Goal: Book appointment/travel/reservation

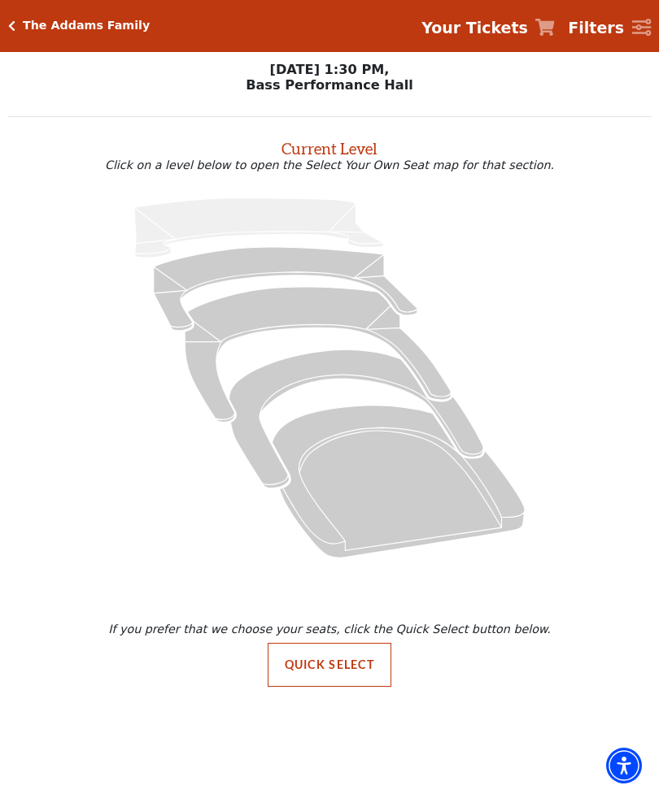
click at [65, 17] on div "The Addams Family Your Tickets Filters" at bounding box center [329, 26] width 659 height 52
click at [24, 35] on div "The Addams Family Your Tickets Filters" at bounding box center [329, 26] width 659 height 52
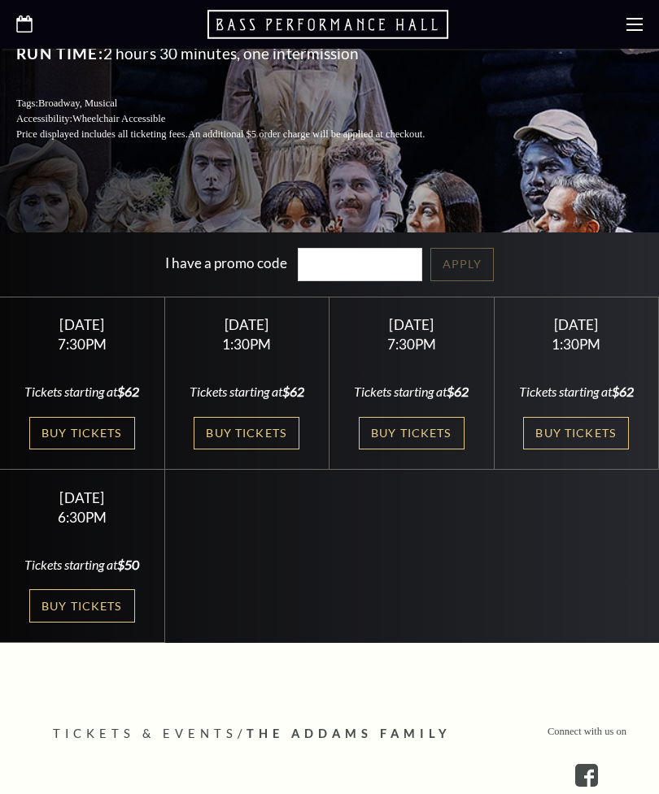
scroll to position [452, 0]
click at [265, 22] on icon "Open this option" at bounding box center [329, 24] width 244 height 33
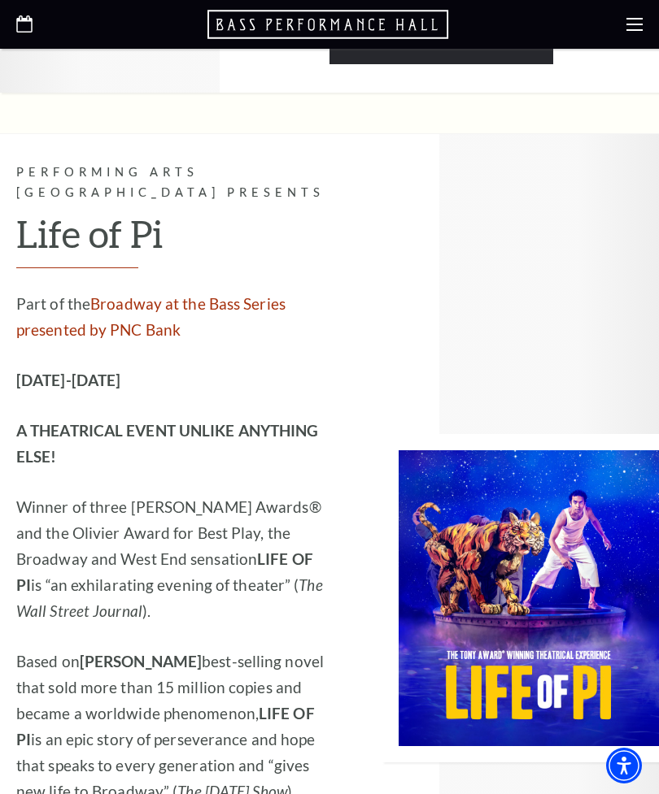
scroll to position [1364, 0]
click at [11, 28] on div at bounding box center [329, 24] width 659 height 49
click at [23, 30] on use "Open this option" at bounding box center [24, 23] width 16 height 17
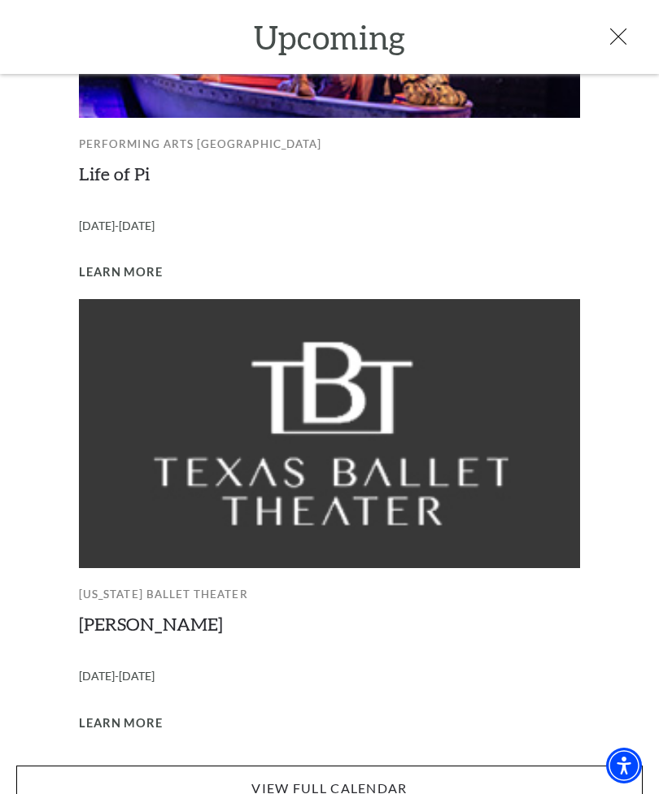
scroll to position [1182, 0]
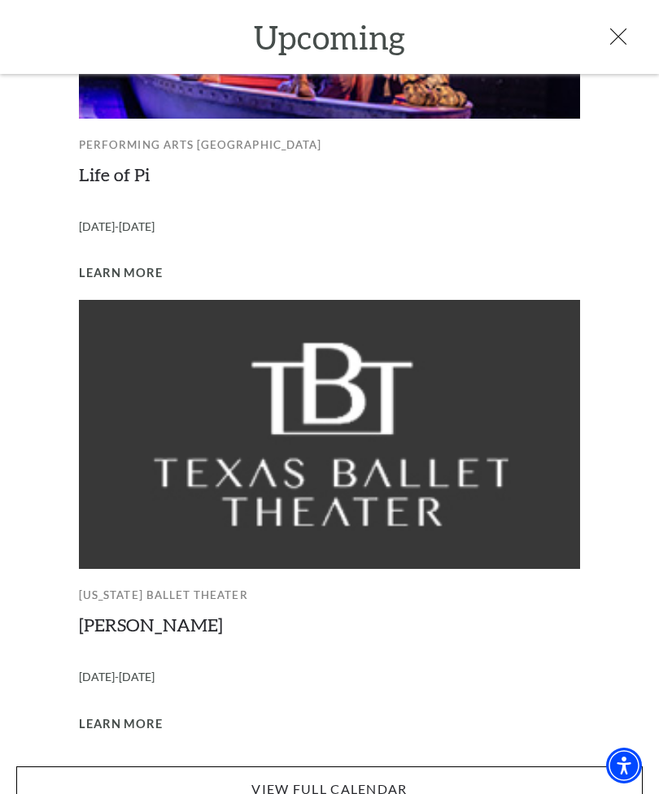
click at [370, 767] on link "View Full Calendar" at bounding box center [329, 790] width 626 height 46
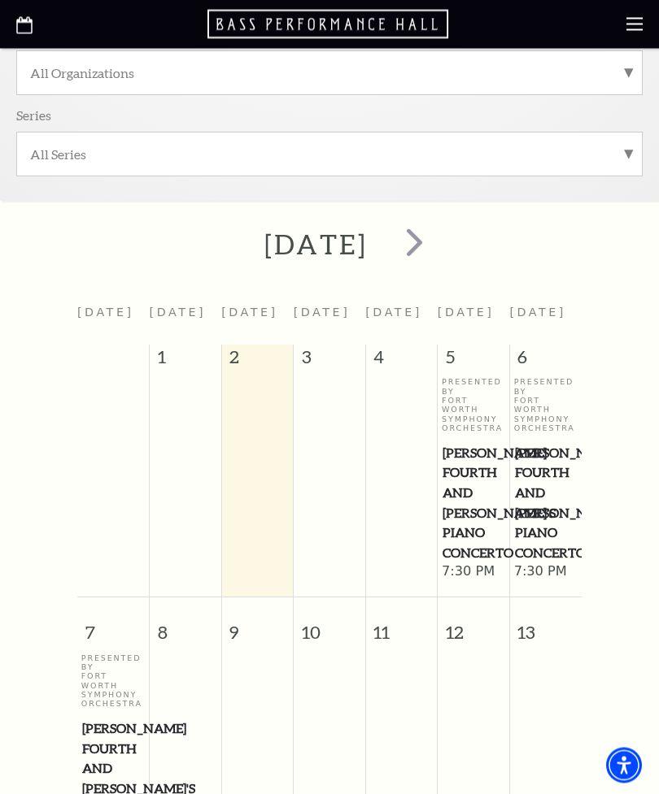
scroll to position [308, 0]
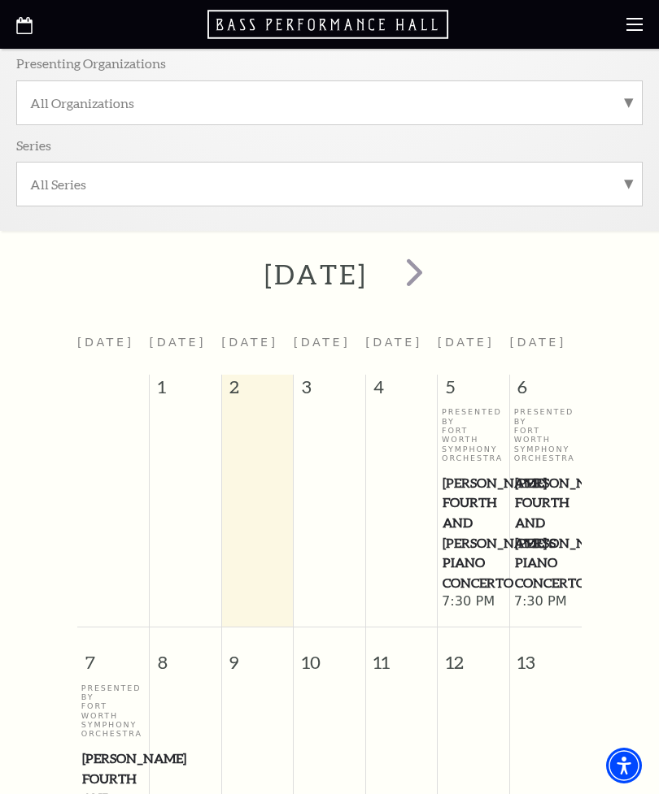
click at [437, 272] on span "next" at bounding box center [414, 272] width 46 height 46
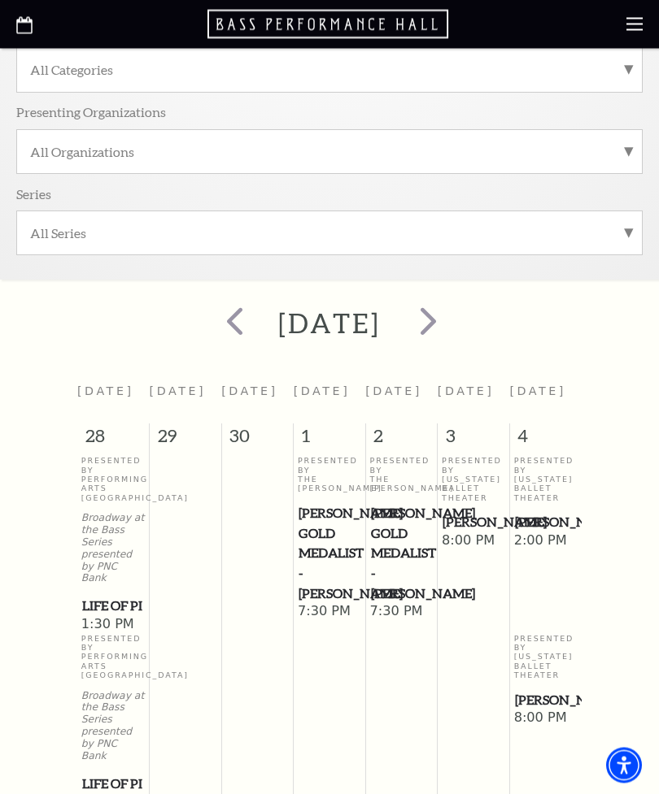
scroll to position [249, 0]
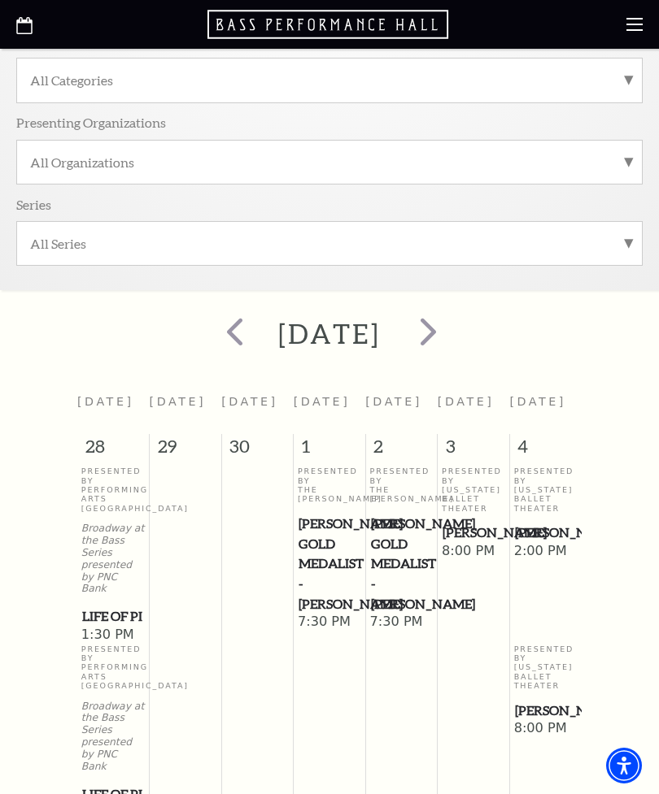
click at [451, 322] on span "next" at bounding box center [428, 331] width 46 height 46
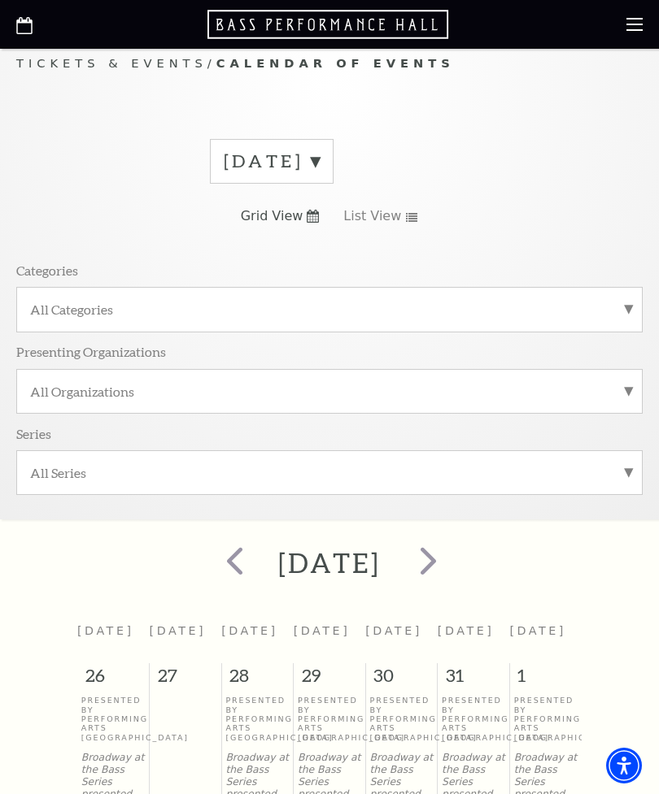
scroll to position [23, 0]
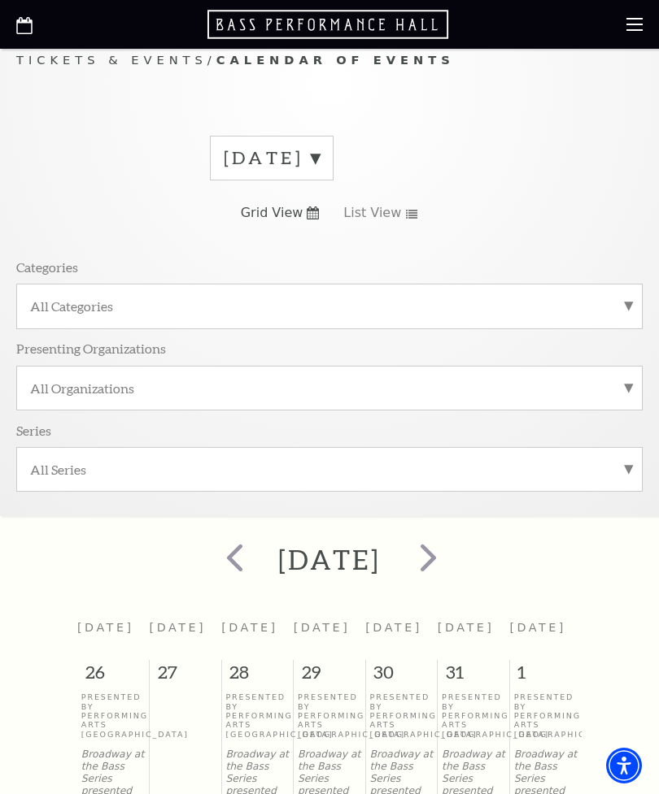
click at [319, 154] on label "November 2025" at bounding box center [272, 158] width 96 height 25
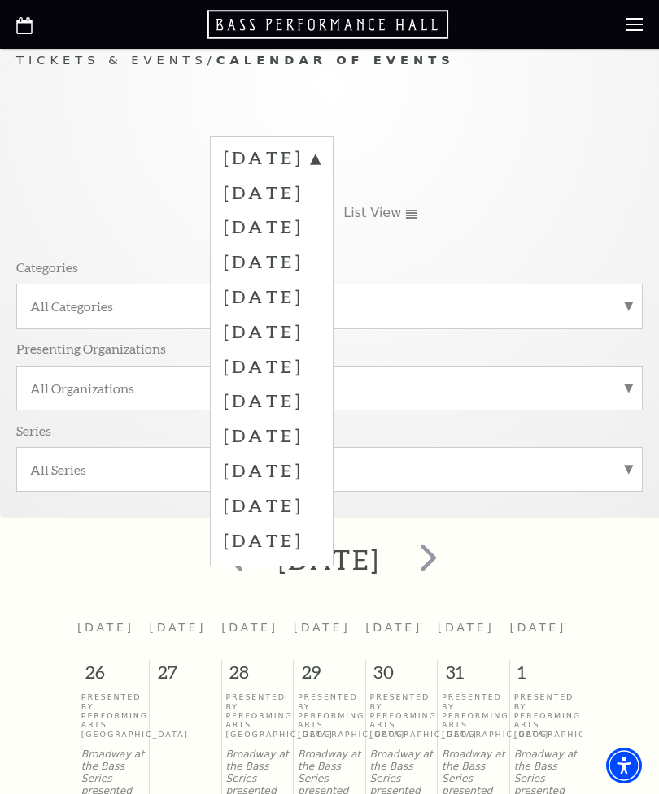
click at [319, 253] on label "December 2025" at bounding box center [272, 261] width 96 height 35
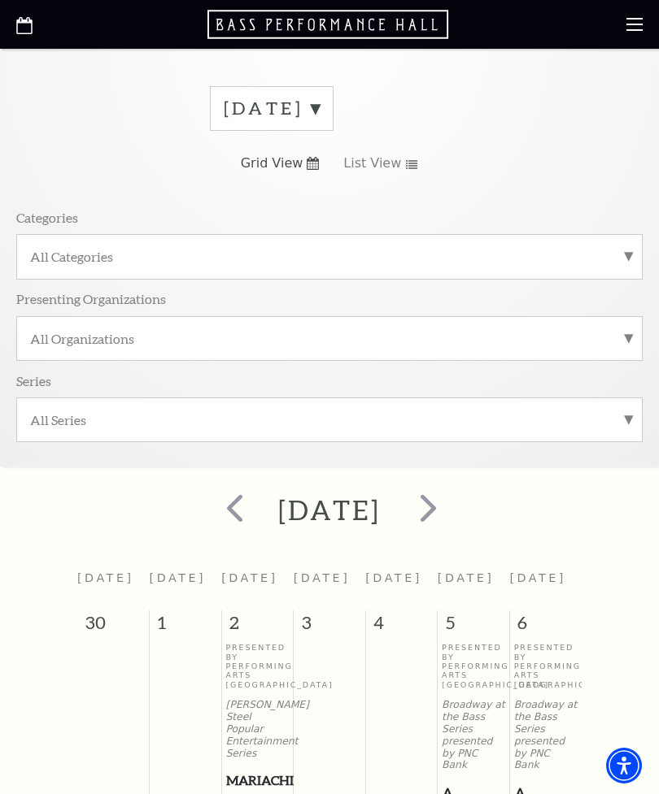
scroll to position [73, 0]
click at [451, 516] on span "next" at bounding box center [428, 507] width 46 height 46
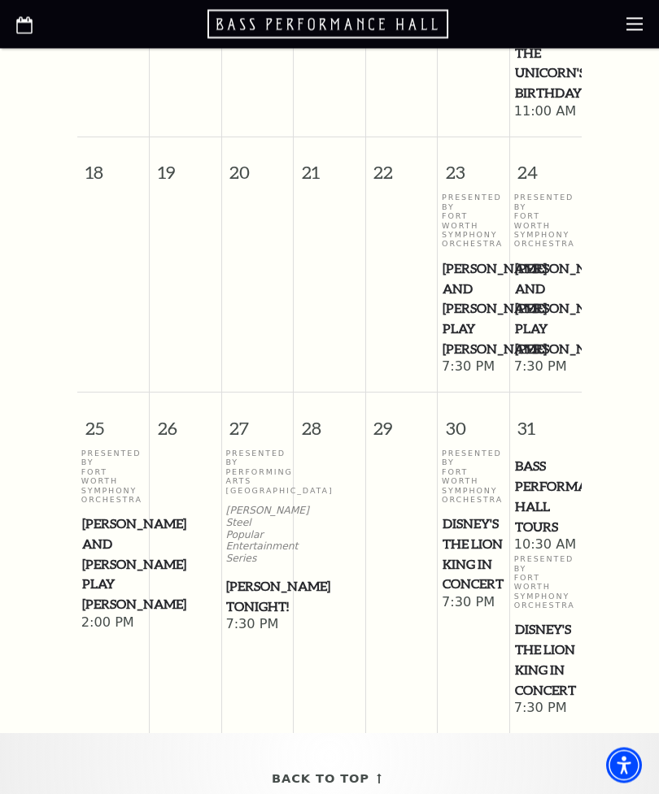
scroll to position [1443, 0]
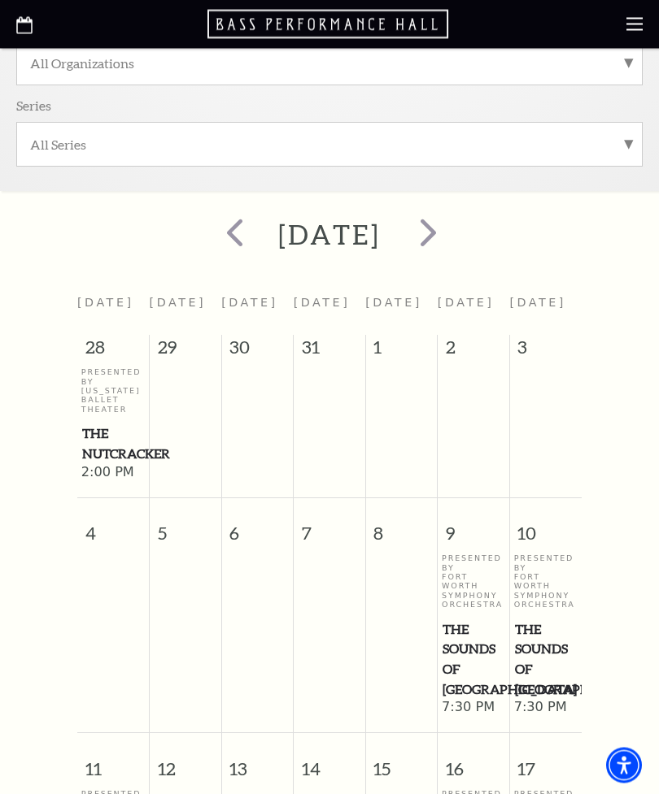
click at [451, 228] on span "next" at bounding box center [428, 233] width 46 height 46
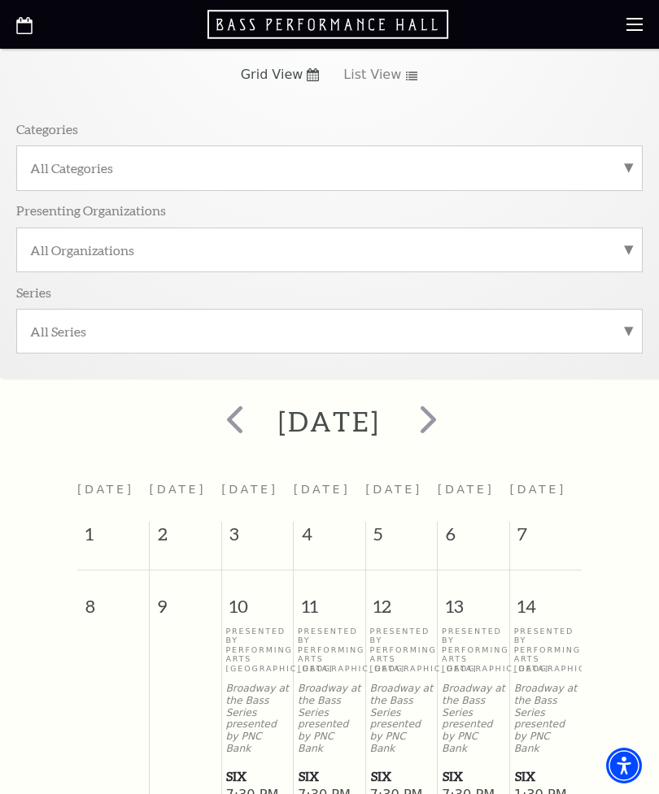
scroll to position [0, 0]
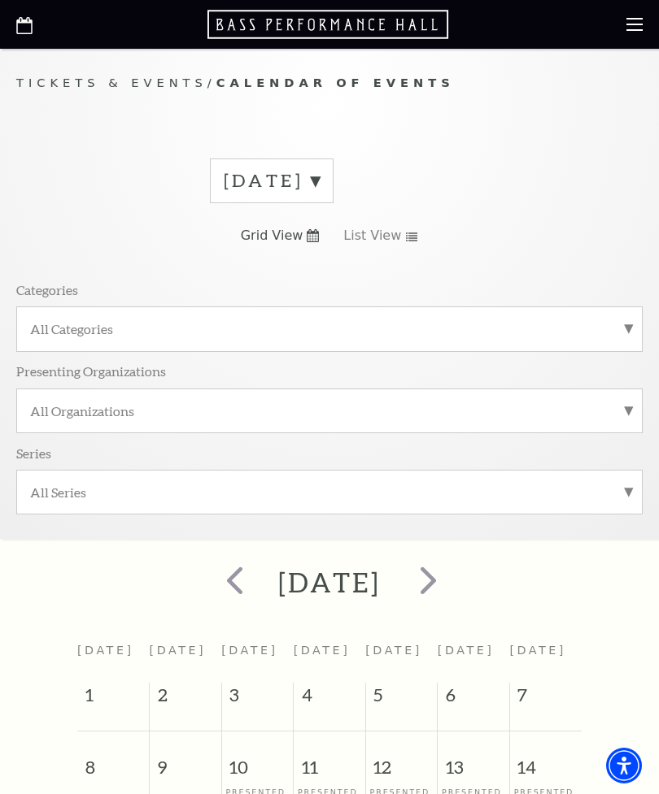
click at [391, 26] on icon "Open this option" at bounding box center [329, 24] width 244 height 33
